Goal: Find specific fact: Find specific fact

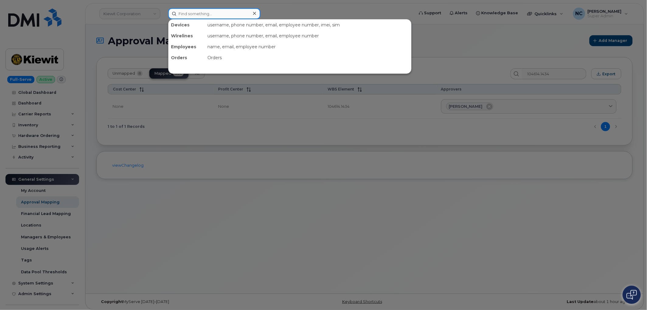
drag, startPoint x: 209, startPoint y: 16, endPoint x: 212, endPoint y: 14, distance: 3.7
click at [209, 16] on input at bounding box center [214, 13] width 92 height 11
paste input "304-679-9462"
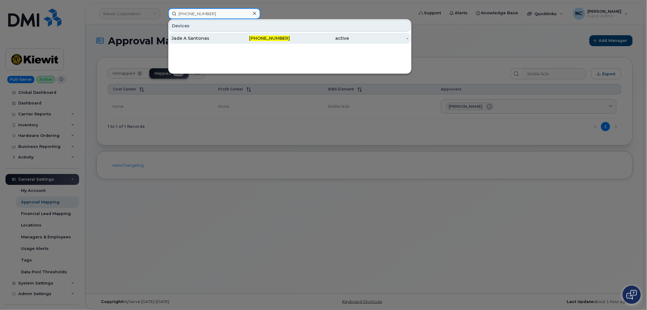
type input "304-679-9462"
click at [231, 34] on div "Jade A Santonas" at bounding box center [260, 38] width 59 height 11
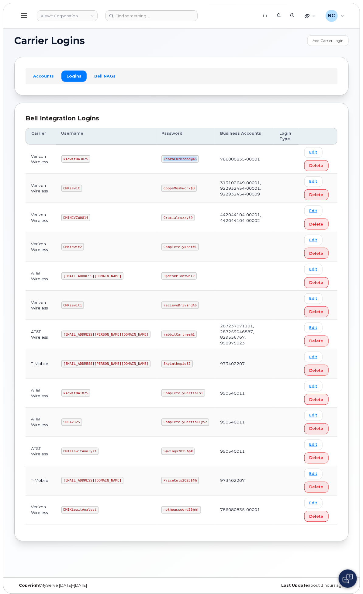
drag, startPoint x: 253, startPoint y: 159, endPoint x: 201, endPoint y: 156, distance: 52.1
click at [201, 174] on tr "Verizon Wireless kiewit043025 ZebraCarBread@45 786080835-00001 Edit Delete" at bounding box center [182, 188] width 312 height 29
copy tr "ZebraCarBread@45"
